Goal: Task Accomplishment & Management: Complete application form

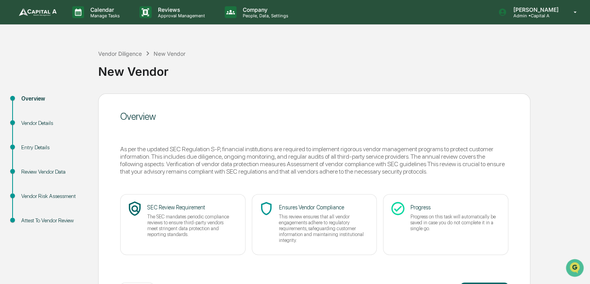
scroll to position [32, 0]
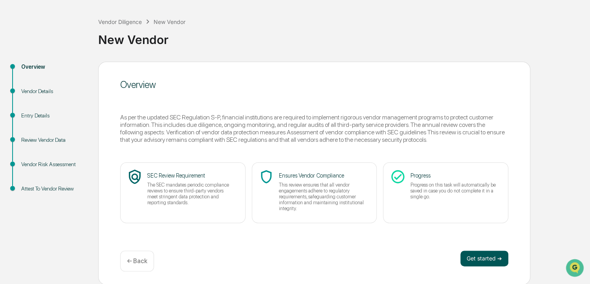
click at [481, 252] on button "Get started ➔" at bounding box center [484, 259] width 48 height 16
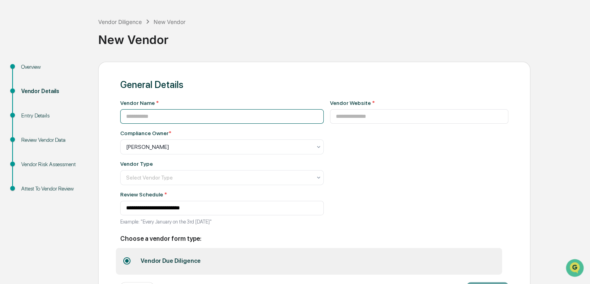
click at [190, 116] on input at bounding box center [222, 116] width 204 height 15
paste input "****"
type input "****"
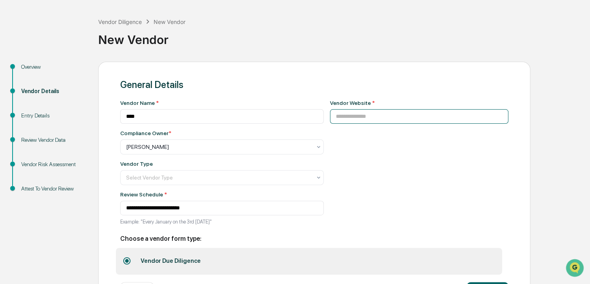
click at [382, 113] on input at bounding box center [419, 116] width 179 height 15
paste input "**********"
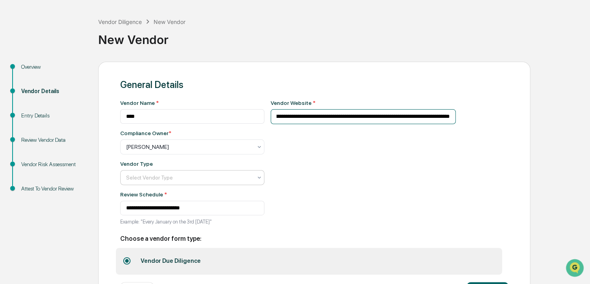
type input "**********"
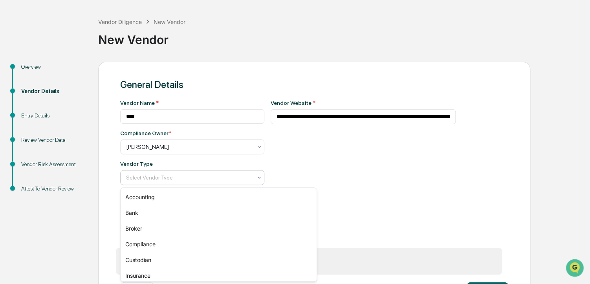
click at [173, 181] on div at bounding box center [189, 178] width 126 height 8
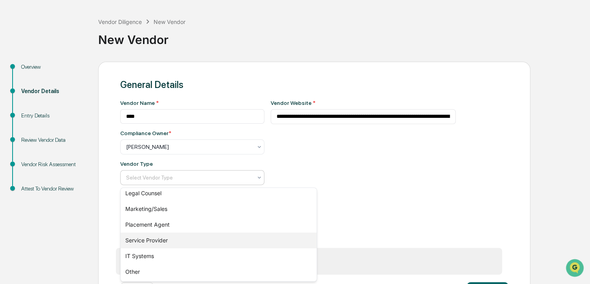
click at [170, 240] on div "Service Provider" at bounding box center [219, 241] width 196 height 16
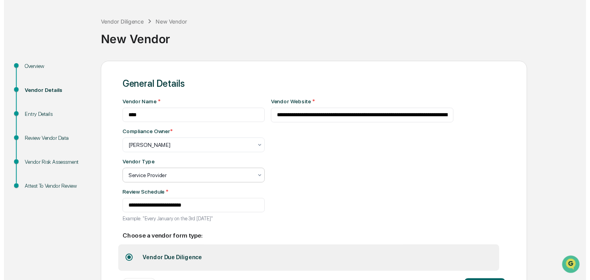
scroll to position [66, 0]
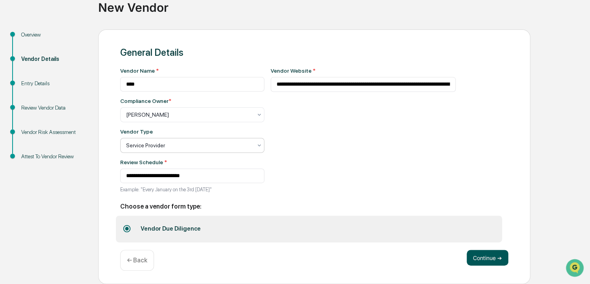
click at [468, 255] on button "Continue ➔" at bounding box center [488, 258] width 42 height 16
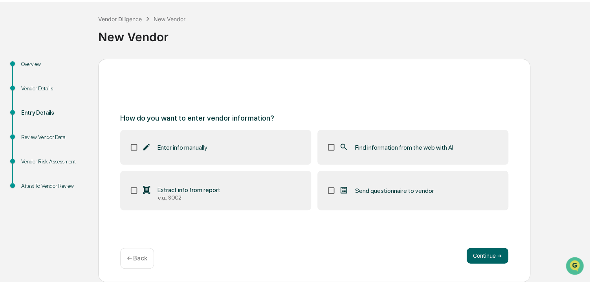
scroll to position [32, 0]
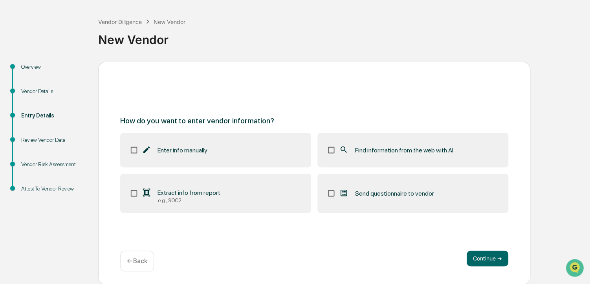
click at [427, 149] on span "Find information from the web with AI" at bounding box center [404, 150] width 98 height 7
click at [473, 253] on button "Continue ➔" at bounding box center [488, 259] width 42 height 16
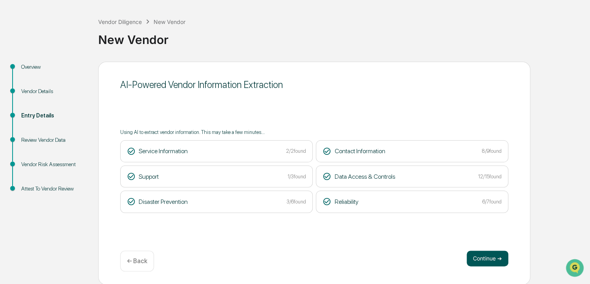
click at [486, 260] on button "Continue ➔" at bounding box center [488, 259] width 42 height 16
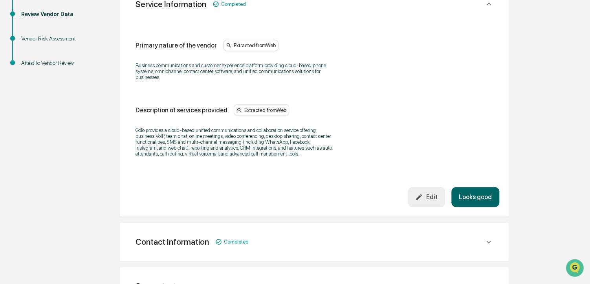
click at [476, 206] on button "Looks good" at bounding box center [475, 197] width 48 height 20
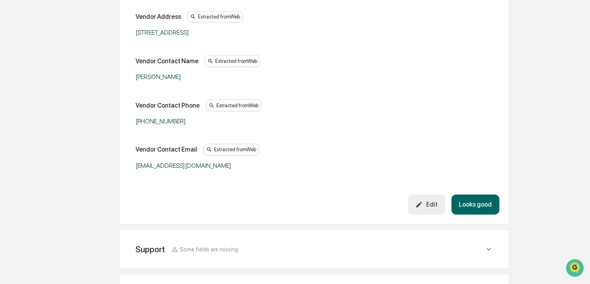
scroll to position [231, 0]
click at [482, 202] on button "Looks good" at bounding box center [475, 204] width 48 height 20
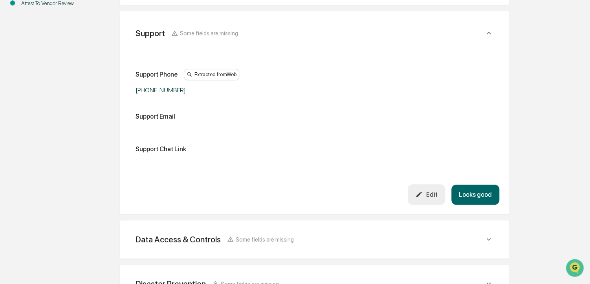
scroll to position [218, 0]
click at [434, 192] on div "Edit" at bounding box center [426, 193] width 22 height 7
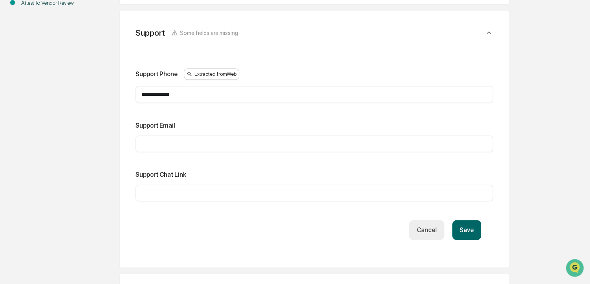
paste input "**********"
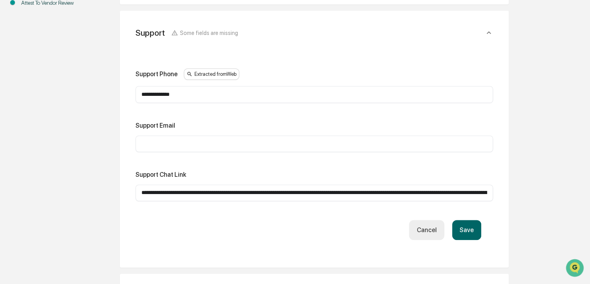
click at [236, 191] on input "**********" at bounding box center [314, 193] width 346 height 8
type input "**********"
click at [471, 228] on button "Save" at bounding box center [466, 230] width 29 height 20
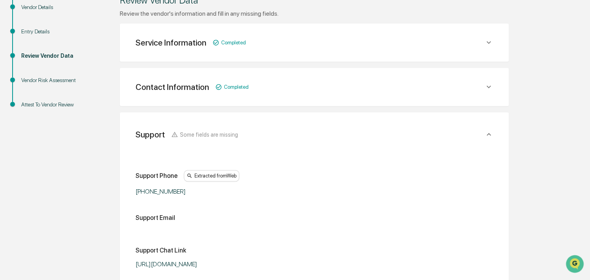
scroll to position [116, 0]
click at [356, 94] on div "Contact Information Completed" at bounding box center [314, 87] width 370 height 19
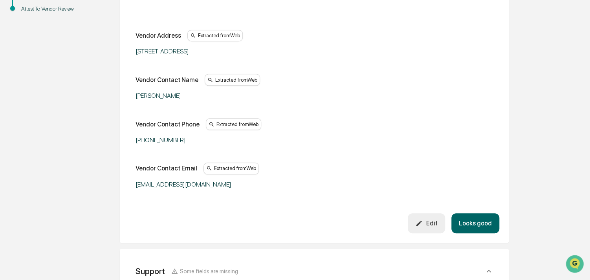
scroll to position [223, 0]
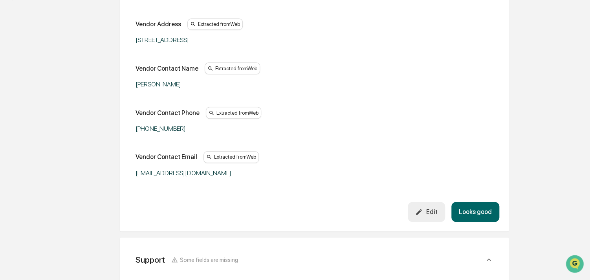
click at [466, 220] on button "Looks good" at bounding box center [475, 212] width 48 height 20
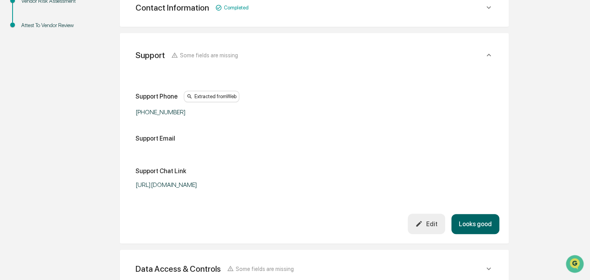
scroll to position [183, 0]
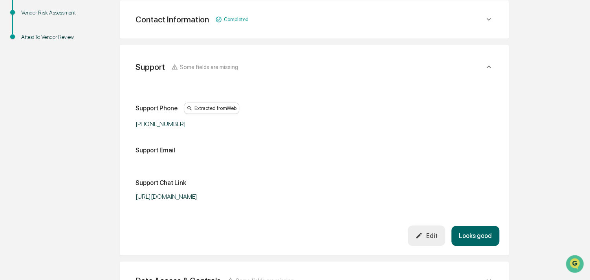
click at [469, 238] on button "Looks good" at bounding box center [475, 236] width 48 height 20
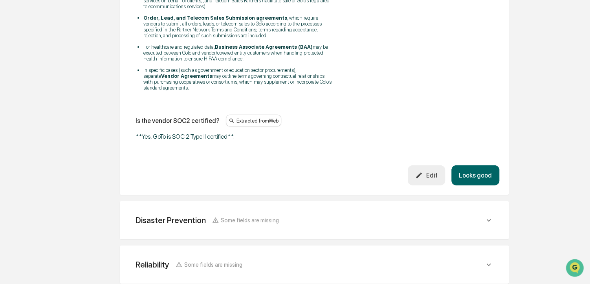
scroll to position [1124, 0]
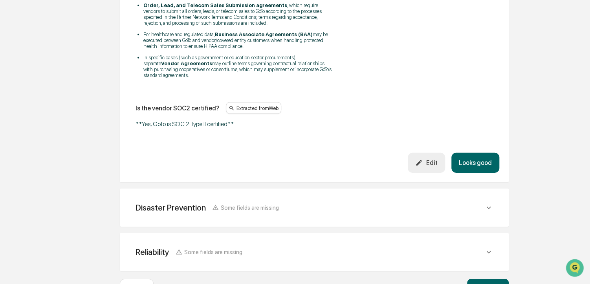
click at [468, 163] on button "Looks good" at bounding box center [475, 163] width 48 height 20
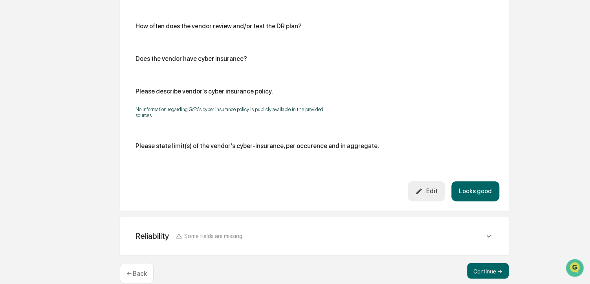
scroll to position [504, 0]
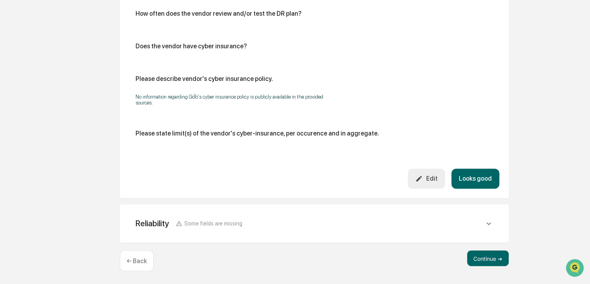
click at [467, 179] on button "Looks good" at bounding box center [475, 179] width 48 height 20
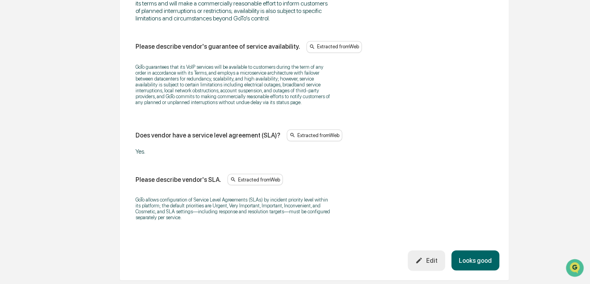
scroll to position [644, 0]
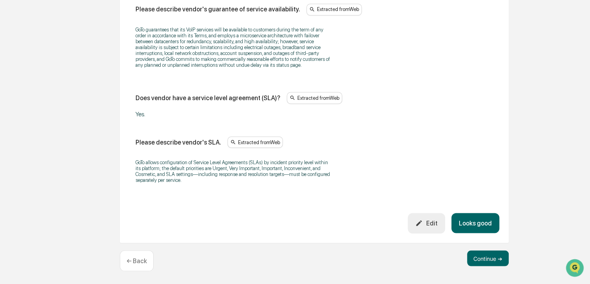
click at [479, 227] on button "Looks good" at bounding box center [475, 223] width 48 height 20
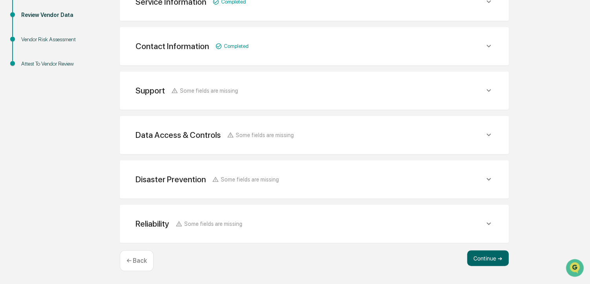
scroll to position [156, 0]
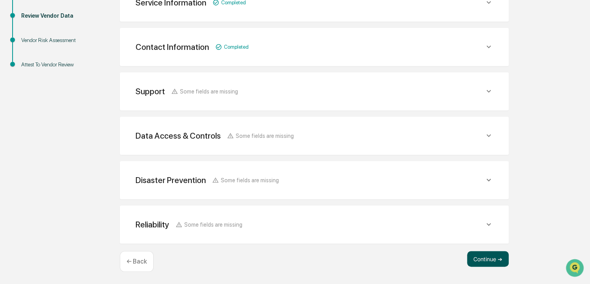
click at [482, 258] on button "Continue ➔" at bounding box center [488, 259] width 42 height 16
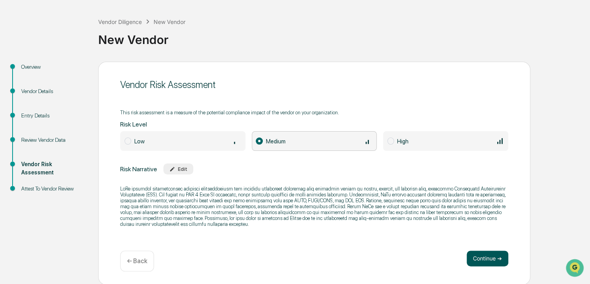
click at [476, 254] on button "Continue ➔" at bounding box center [488, 259] width 42 height 16
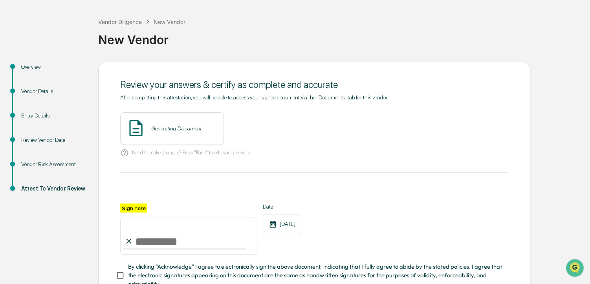
click at [163, 237] on input "Sign here" at bounding box center [188, 236] width 137 height 38
type input "**********"
click at [149, 272] on span "By clicking "Acknowledge" I agree to electronically sign the above document, in…" at bounding box center [315, 275] width 374 height 26
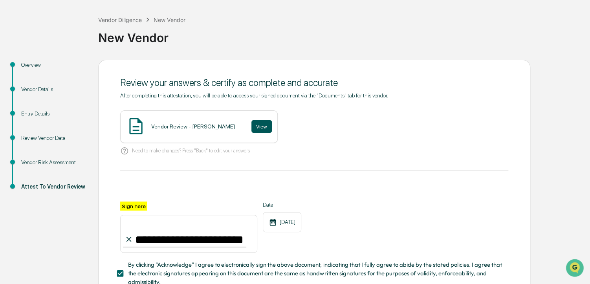
click at [251, 124] on button "View" at bounding box center [261, 126] width 20 height 13
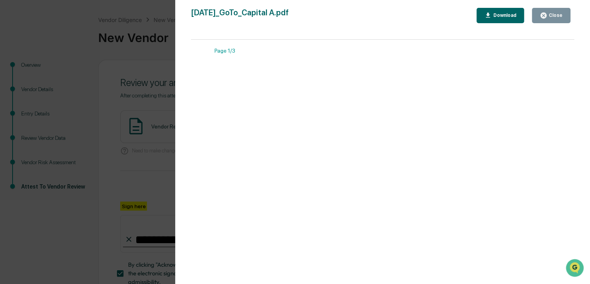
click at [557, 11] on button "Close" at bounding box center [551, 15] width 39 height 15
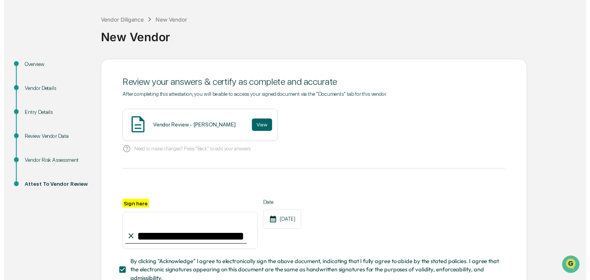
scroll to position [93, 0]
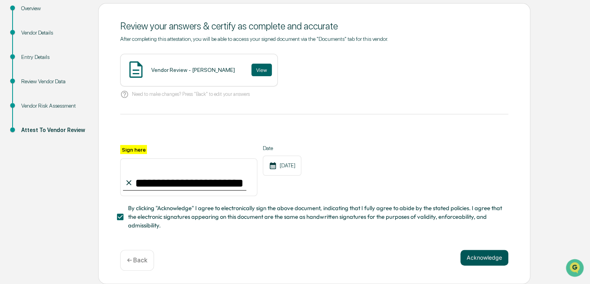
click at [470, 254] on button "Acknowledge" at bounding box center [484, 258] width 48 height 16
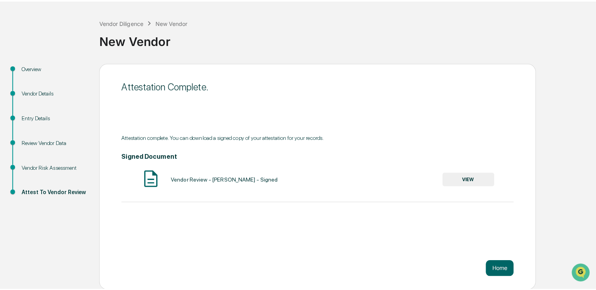
scroll to position [26, 0]
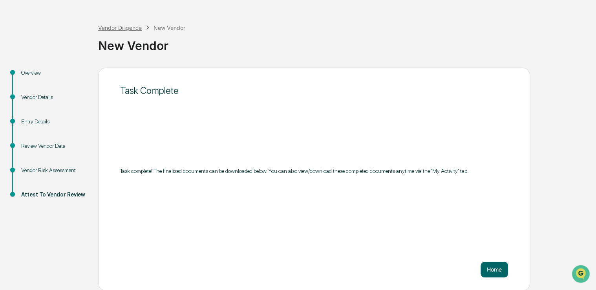
click at [125, 27] on div "Vendor Diligence" at bounding box center [120, 27] width 44 height 7
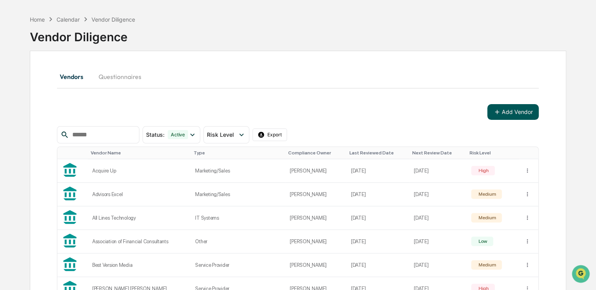
click at [514, 112] on button "Add Vendor" at bounding box center [513, 112] width 51 height 16
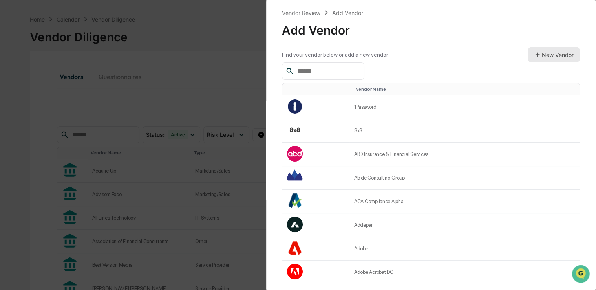
click at [553, 57] on button "New Vendor" at bounding box center [554, 55] width 52 height 16
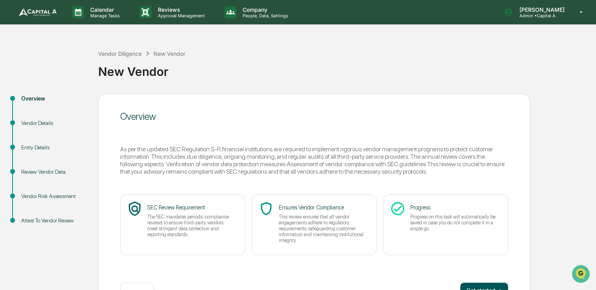
click at [486, 286] on button "Get started ➔" at bounding box center [484, 290] width 48 height 16
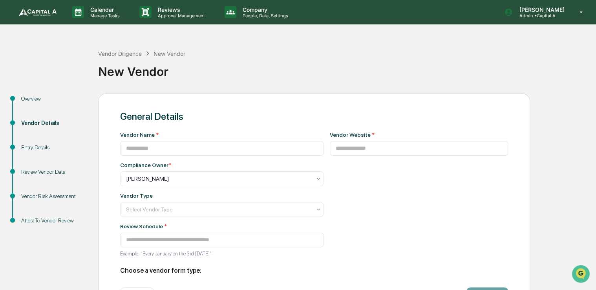
type input "**********"
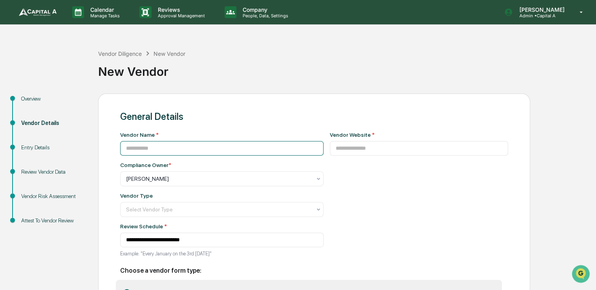
click at [185, 155] on input at bounding box center [222, 148] width 204 height 15
paste input "**********"
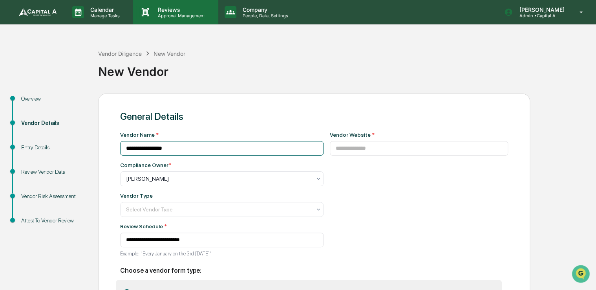
type input "**********"
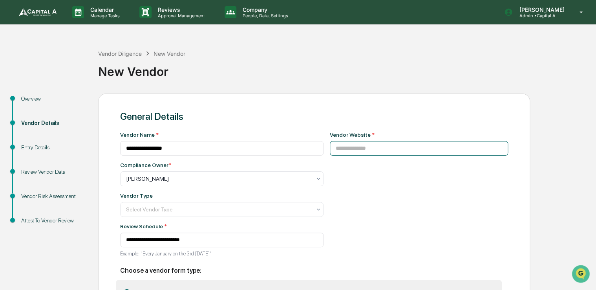
click at [344, 150] on input at bounding box center [419, 148] width 179 height 15
paste input "**********"
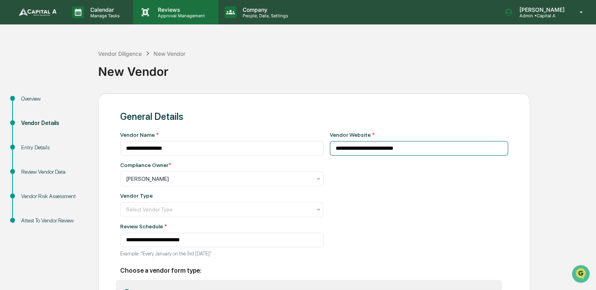
type input "**********"
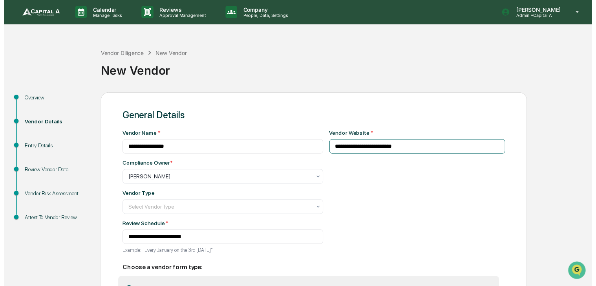
scroll to position [60, 0]
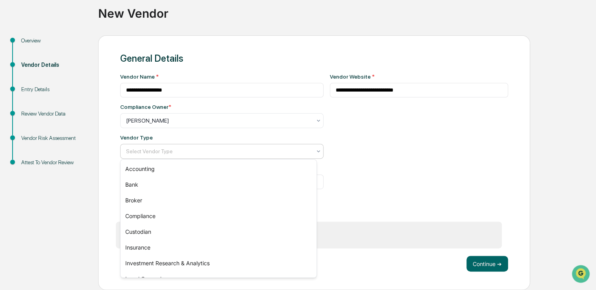
click at [194, 146] on div "Select Vendor Type" at bounding box center [218, 151] width 193 height 11
click at [183, 262] on div "Investment Research & Analytics" at bounding box center [219, 263] width 196 height 16
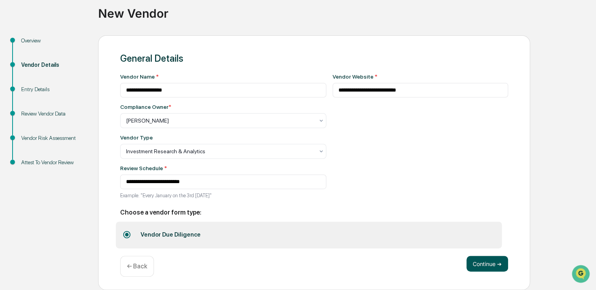
click at [497, 265] on button "Continue ➔" at bounding box center [488, 264] width 42 height 16
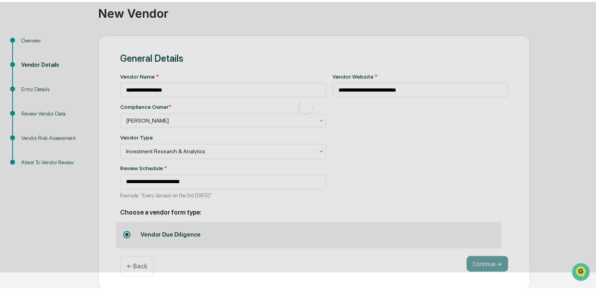
scroll to position [26, 0]
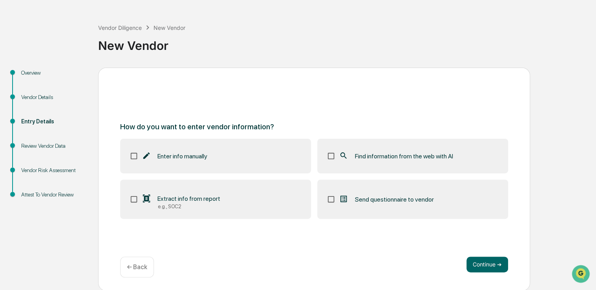
click at [433, 146] on label "Find information from the web with AI" at bounding box center [412, 156] width 191 height 35
click at [477, 253] on div "How do you want to enter vendor information? Enter info manually Find informati…" at bounding box center [314, 179] width 432 height 223
click at [479, 260] on button "Continue ➔" at bounding box center [488, 265] width 42 height 16
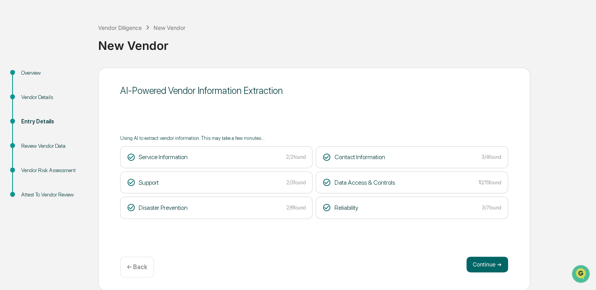
drag, startPoint x: 385, startPoint y: 48, endPoint x: 325, endPoint y: 46, distance: 59.7
click at [325, 46] on div "New Vendor" at bounding box center [345, 42] width 494 height 20
click at [482, 265] on button "Continue ➔" at bounding box center [488, 265] width 42 height 16
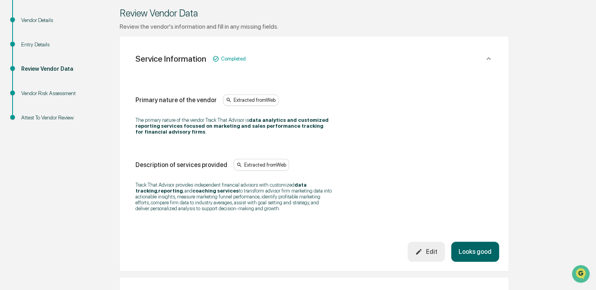
scroll to position [111, 0]
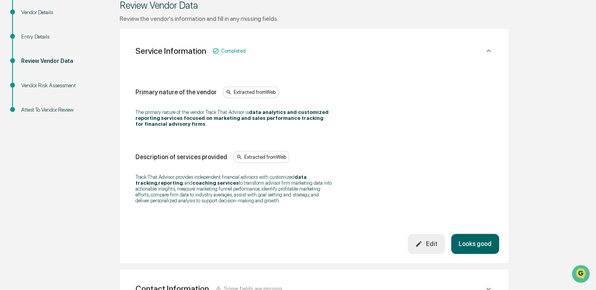
click at [479, 249] on button "Looks good" at bounding box center [475, 244] width 48 height 20
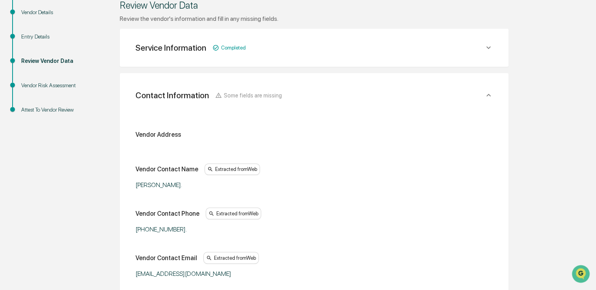
scroll to position [139, 0]
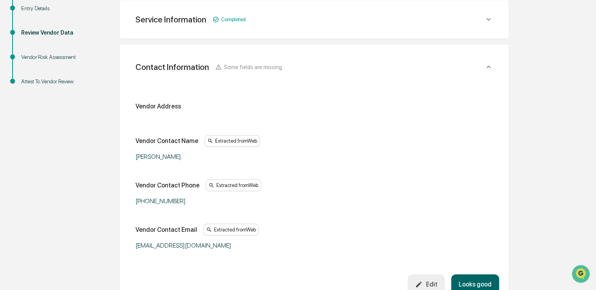
click at [434, 282] on div "Edit" at bounding box center [426, 284] width 22 height 7
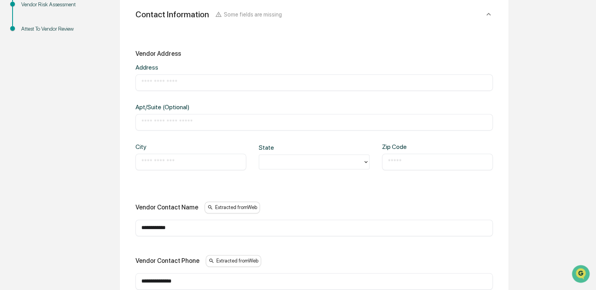
scroll to position [192, 0]
click at [181, 165] on input "text" at bounding box center [190, 162] width 99 height 8
type input "*******"
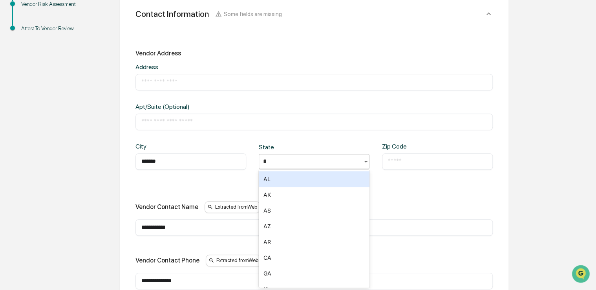
type input "**"
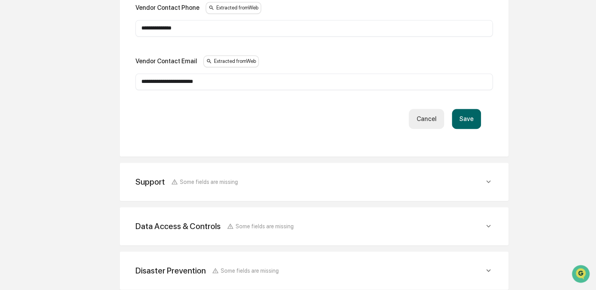
scroll to position [447, 0]
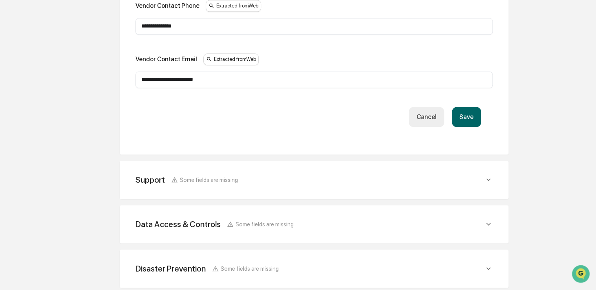
click at [479, 119] on button "Save" at bounding box center [466, 117] width 29 height 20
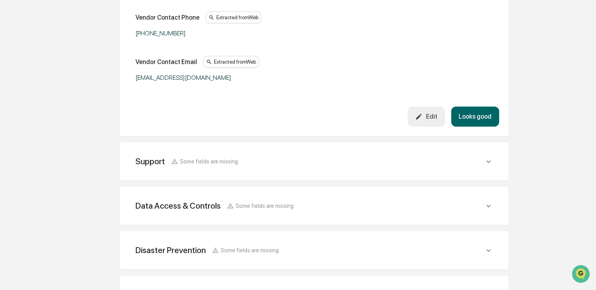
scroll to position [371, 0]
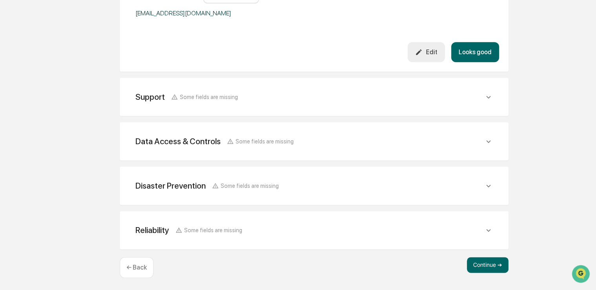
click at [482, 51] on button "Looks good" at bounding box center [475, 52] width 48 height 20
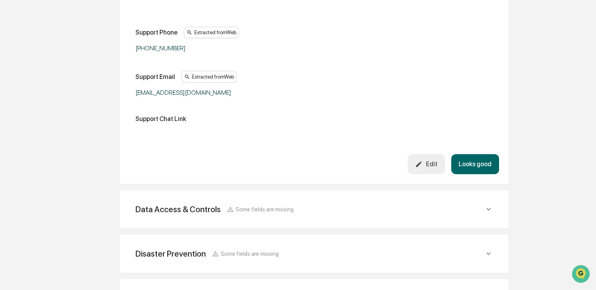
scroll to position [183, 0]
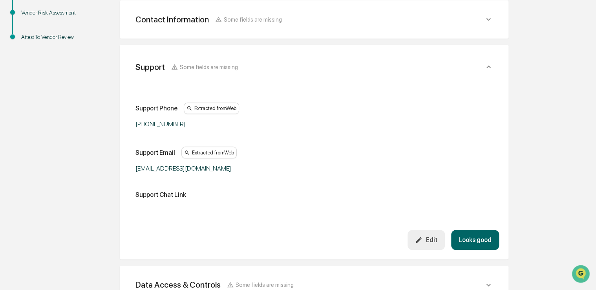
click at [472, 233] on button "Looks good" at bounding box center [475, 240] width 48 height 20
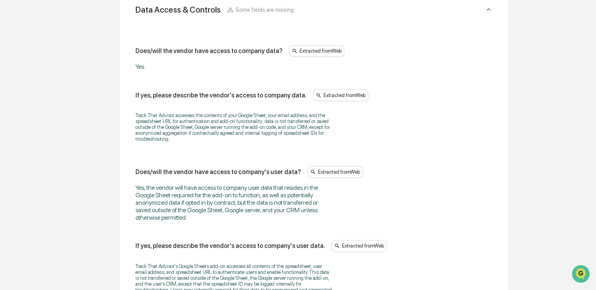
scroll to position [282, 0]
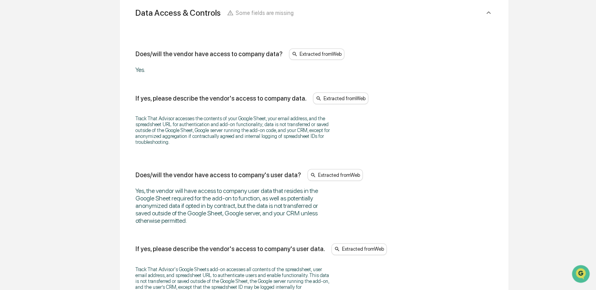
drag, startPoint x: 99, startPoint y: 107, endPoint x: 55, endPoint y: 112, distance: 44.0
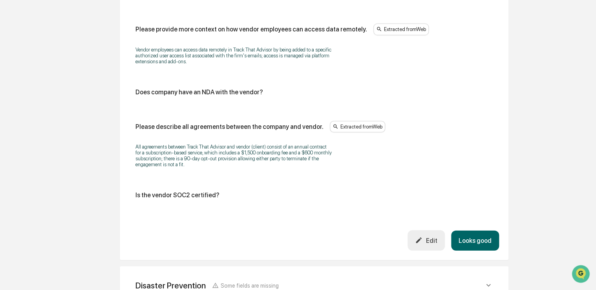
scroll to position [944, 0]
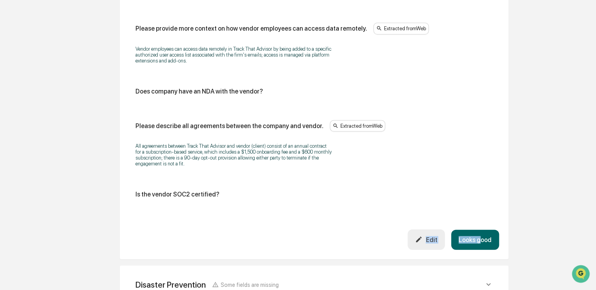
drag, startPoint x: 481, startPoint y: 231, endPoint x: 479, endPoint y: 239, distance: 8.4
click at [479, 239] on button "Looks good" at bounding box center [475, 240] width 48 height 20
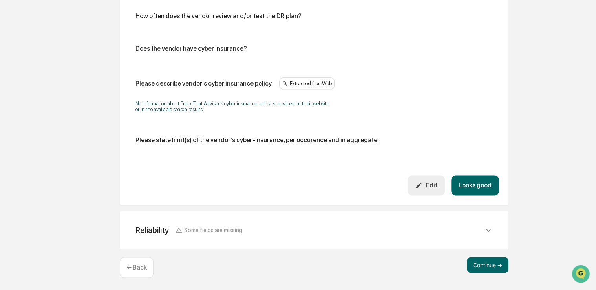
scroll to position [454, 0]
click at [481, 187] on button "Looks good" at bounding box center [475, 185] width 48 height 20
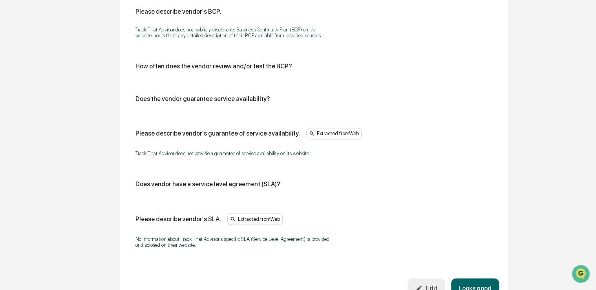
scroll to position [503, 0]
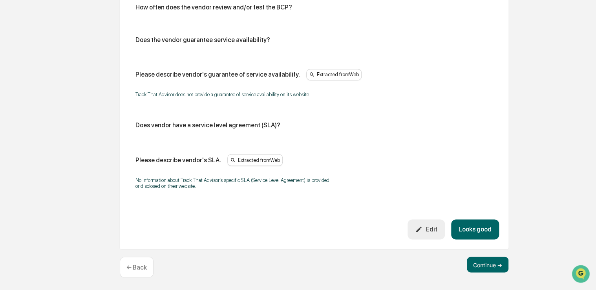
click at [481, 232] on button "Looks good" at bounding box center [475, 229] width 48 height 20
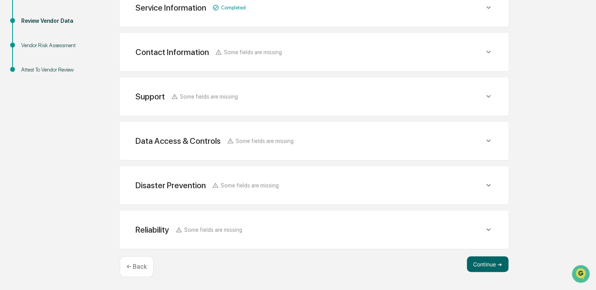
scroll to position [150, 0]
drag, startPoint x: 466, startPoint y: 157, endPoint x: 472, endPoint y: 268, distance: 111.7
click at [472, 268] on button "Continue ➔" at bounding box center [488, 265] width 42 height 16
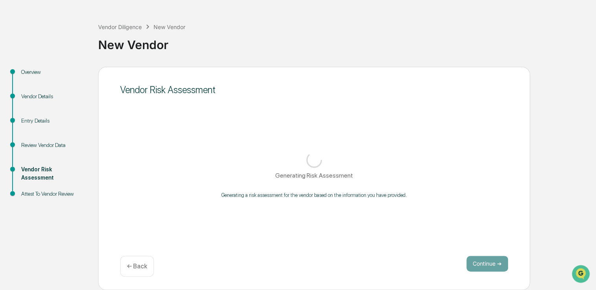
scroll to position [26, 0]
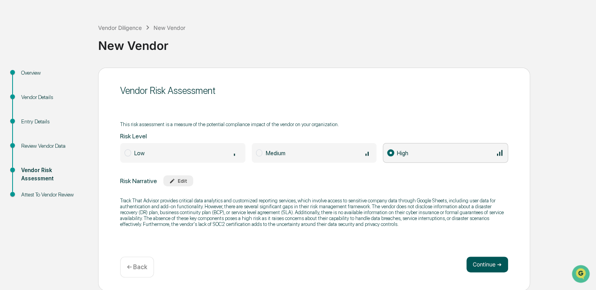
click at [484, 266] on button "Continue ➔" at bounding box center [488, 265] width 42 height 16
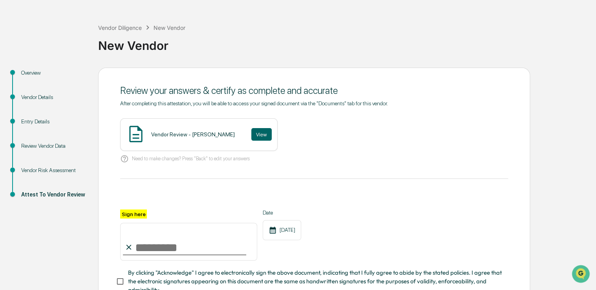
click at [211, 238] on input "Sign here" at bounding box center [188, 242] width 137 height 38
type input "**********"
click at [170, 276] on span "By clicking "Acknowledge" I agree to electronically sign the above document, in…" at bounding box center [315, 281] width 374 height 26
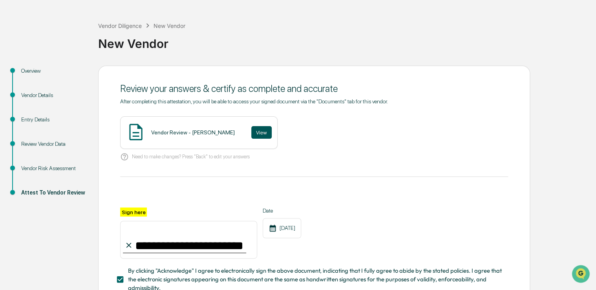
click at [251, 135] on button "View" at bounding box center [261, 132] width 20 height 13
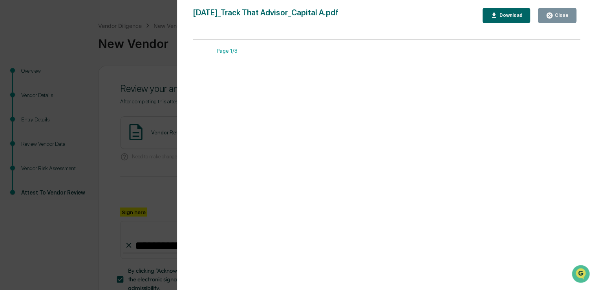
click at [548, 16] on icon "button" at bounding box center [549, 15] width 7 height 7
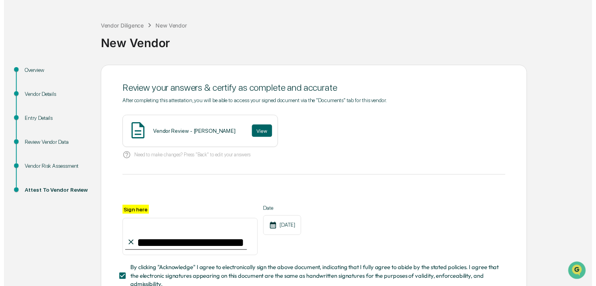
scroll to position [86, 0]
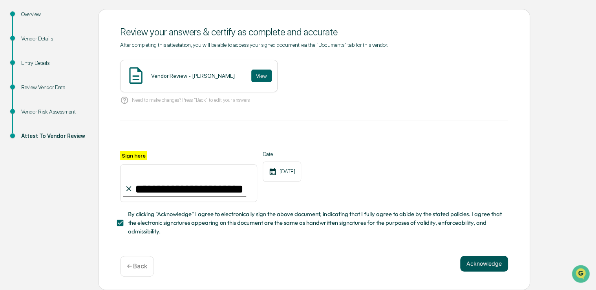
click at [473, 263] on button "Acknowledge" at bounding box center [484, 264] width 48 height 16
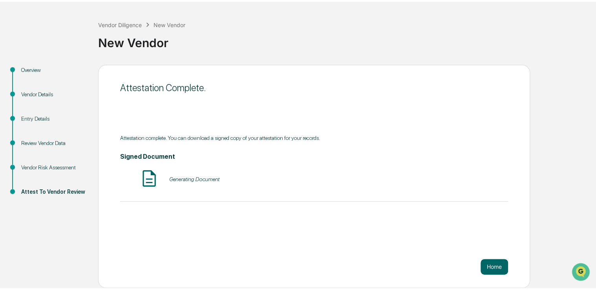
scroll to position [26, 0]
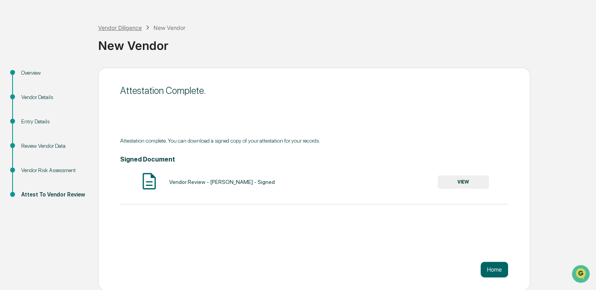
click at [132, 29] on div "Vendor Diligence" at bounding box center [120, 27] width 44 height 7
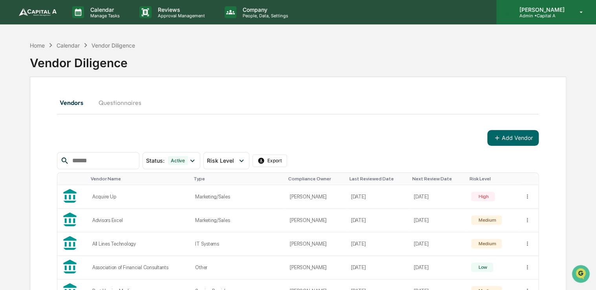
click at [588, 11] on div "[PERSON_NAME] Admin • Capital A" at bounding box center [547, 12] width 100 height 24
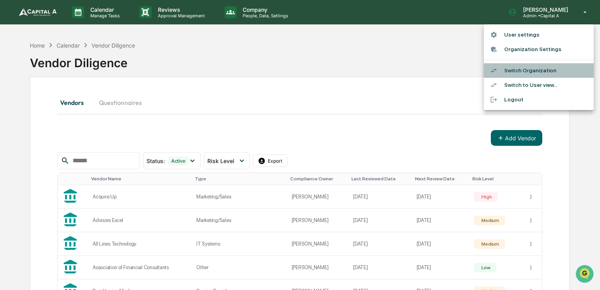
click at [531, 72] on li "Switch Organization" at bounding box center [539, 70] width 110 height 15
